Goal: Answer question/provide support: Share knowledge or assist other users

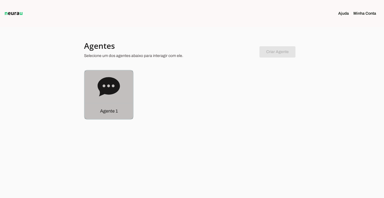
click at [117, 111] on p "Agente 1" at bounding box center [109, 111] width 18 height 7
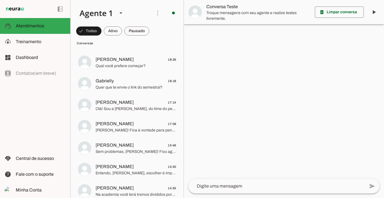
scroll to position [270, 0]
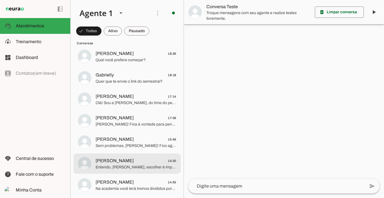
click at [119, 159] on span "[PERSON_NAME]" at bounding box center [115, 160] width 38 height 7
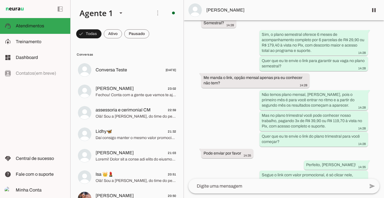
scroll to position [1252, 0]
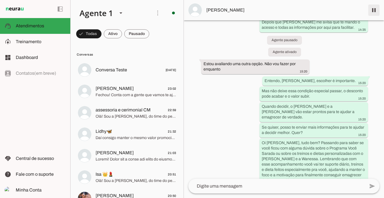
click at [374, 12] on span at bounding box center [375, 10] width 14 height 14
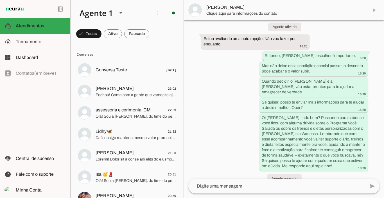
click at [232, 13] on span "Clique aqui para informações do contato" at bounding box center [286, 14] width 158 height 6
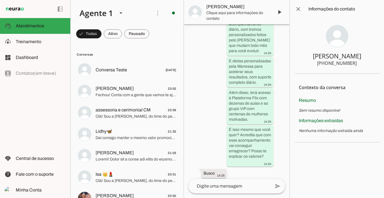
scroll to position [2684, 0]
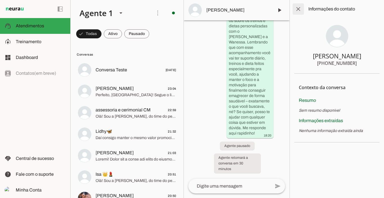
click at [300, 9] on span at bounding box center [299, 9] width 14 height 14
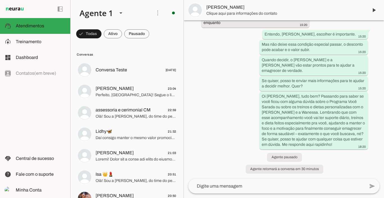
scroll to position [1277, 0]
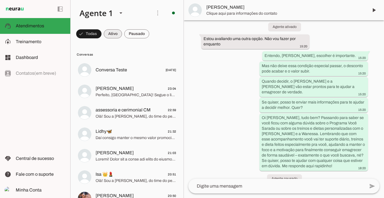
click at [112, 38] on span at bounding box center [113, 34] width 18 height 14
click at [140, 34] on span at bounding box center [136, 34] width 25 height 14
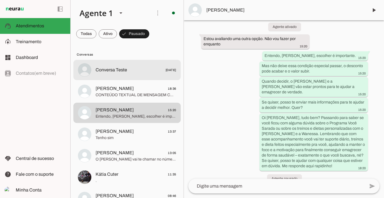
click at [111, 65] on md-item "Conversa Teste [DATE]" at bounding box center [127, 70] width 108 height 20
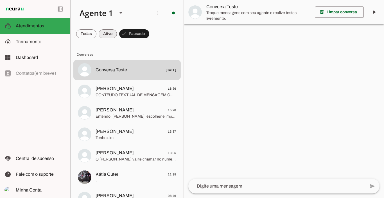
click at [113, 32] on span at bounding box center [108, 34] width 18 height 14
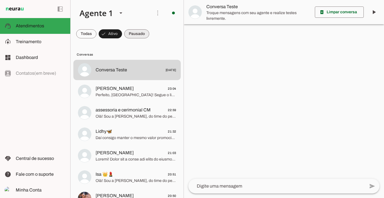
click at [133, 32] on span at bounding box center [136, 34] width 25 height 14
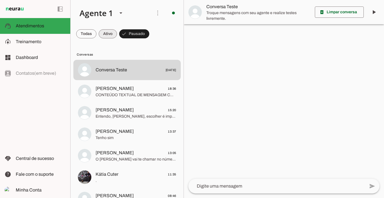
click at [102, 32] on span at bounding box center [108, 34] width 18 height 14
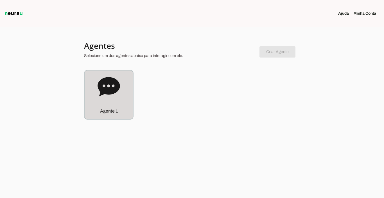
click at [113, 111] on p "Agente 1" at bounding box center [109, 111] width 18 height 7
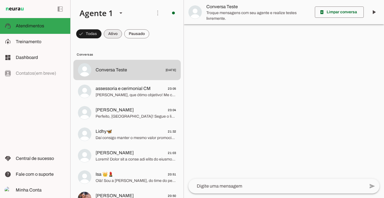
click at [115, 35] on span at bounding box center [113, 34] width 18 height 14
click at [141, 34] on span at bounding box center [136, 34] width 25 height 14
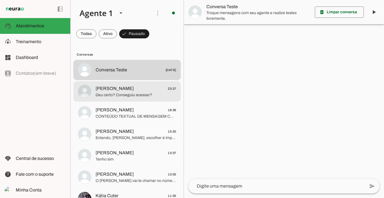
click at [116, 90] on span "Polly 23:27" at bounding box center [136, 88] width 81 height 7
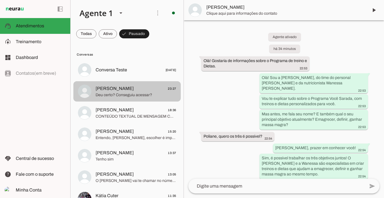
scroll to position [700, 0]
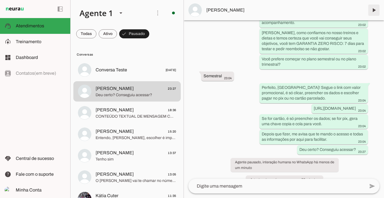
click at [372, 11] on span at bounding box center [375, 10] width 14 height 14
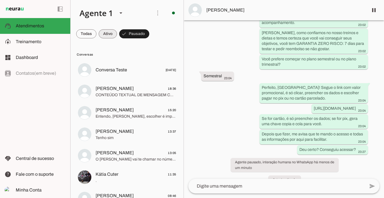
click at [110, 32] on span at bounding box center [108, 34] width 18 height 14
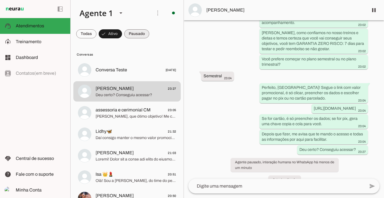
click at [138, 33] on span at bounding box center [136, 34] width 25 height 14
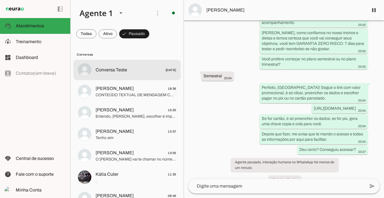
click at [109, 73] on div at bounding box center [136, 70] width 81 height 8
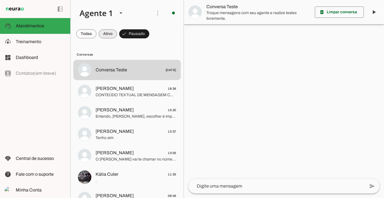
click at [109, 33] on span at bounding box center [108, 34] width 18 height 14
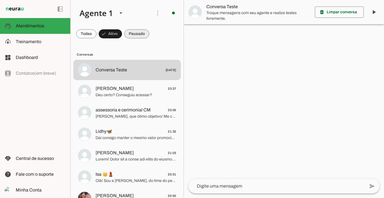
click at [136, 35] on span at bounding box center [136, 34] width 25 height 14
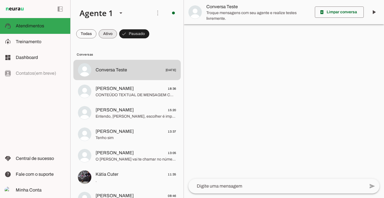
click at [106, 34] on span at bounding box center [108, 34] width 18 height 14
